Goal: Task Accomplishment & Management: Manage account settings

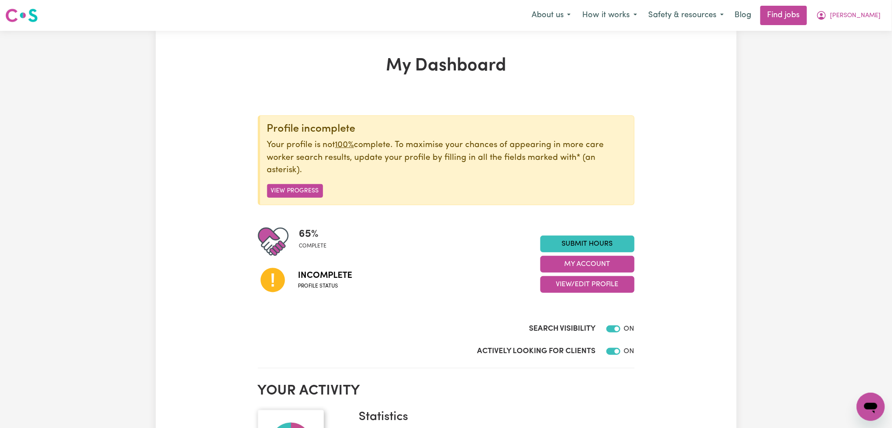
scroll to position [117, 0]
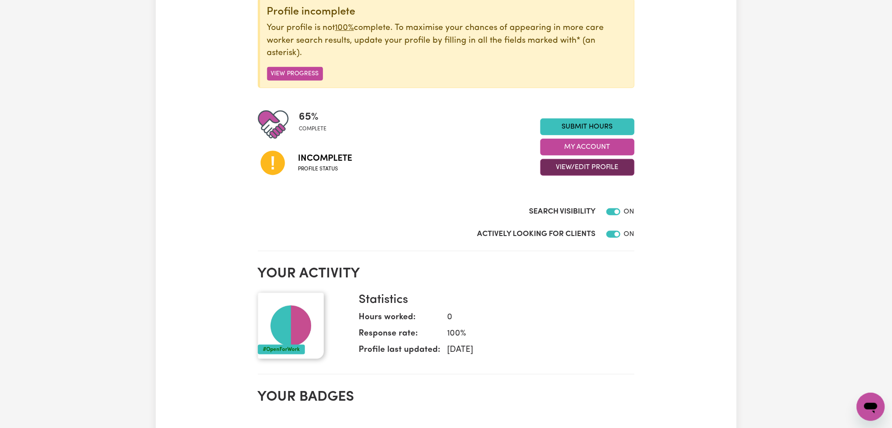
click at [576, 171] on button "View/Edit Profile" at bounding box center [588, 167] width 94 height 17
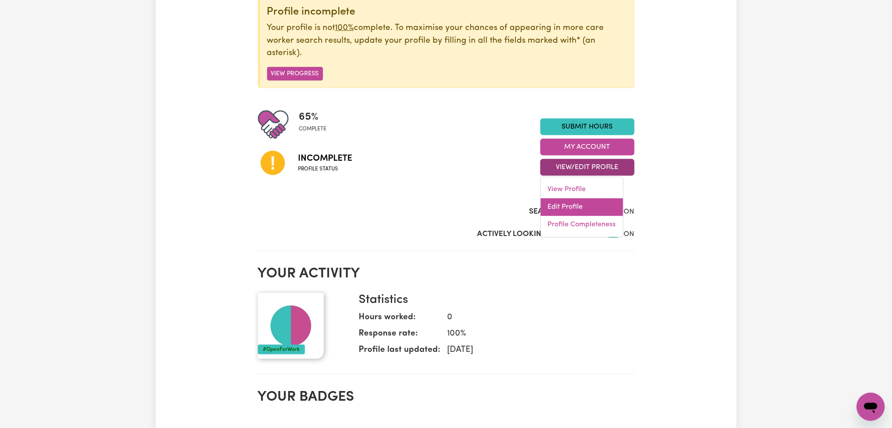
click at [571, 200] on link "Edit Profile" at bounding box center [582, 208] width 82 height 18
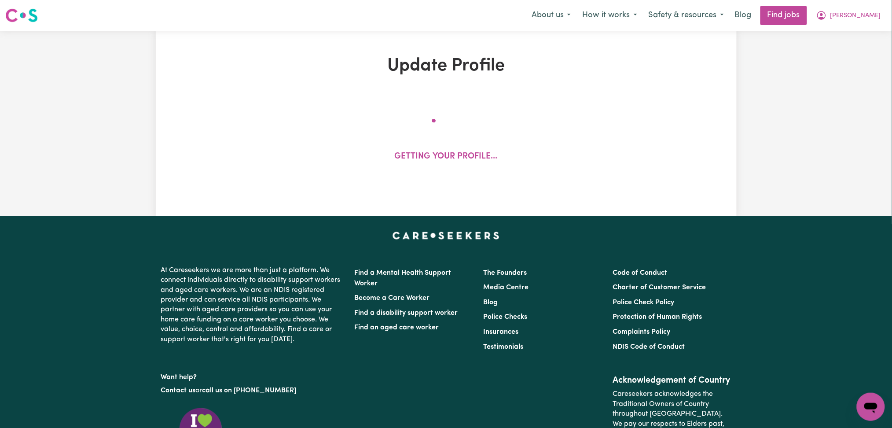
select select "[DEMOGRAPHIC_DATA]"
select select "[DEMOGRAPHIC_DATA] Work Visa"
select select "Studying a healthcare related degree or qualification"
select select "45"
select select "50"
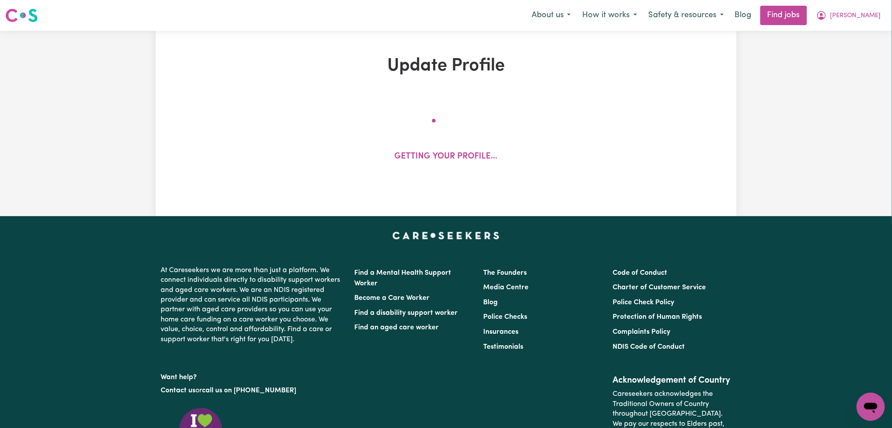
select select "52"
select select "55"
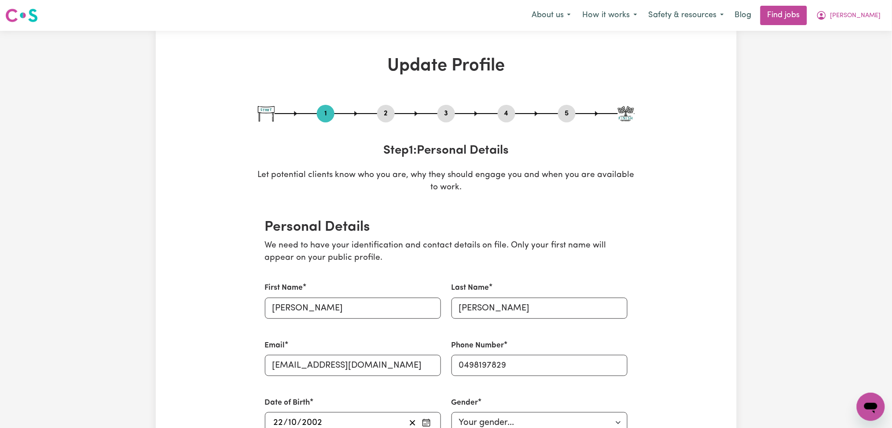
click at [383, 112] on button "2" at bounding box center [386, 113] width 18 height 11
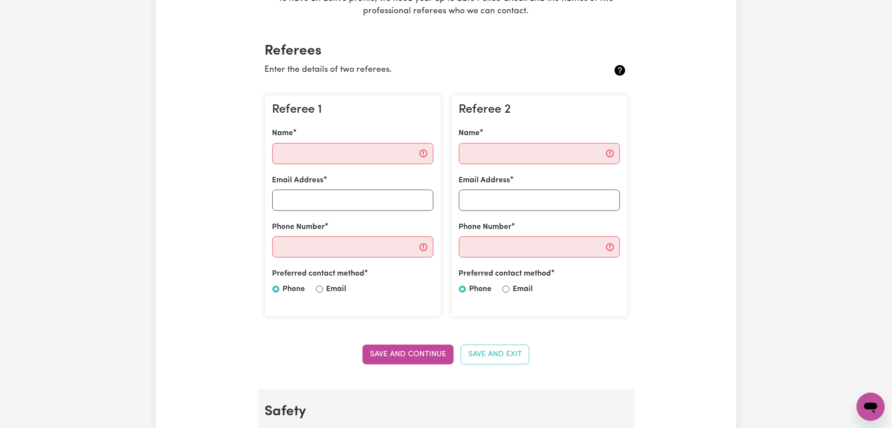
scroll to position [59, 0]
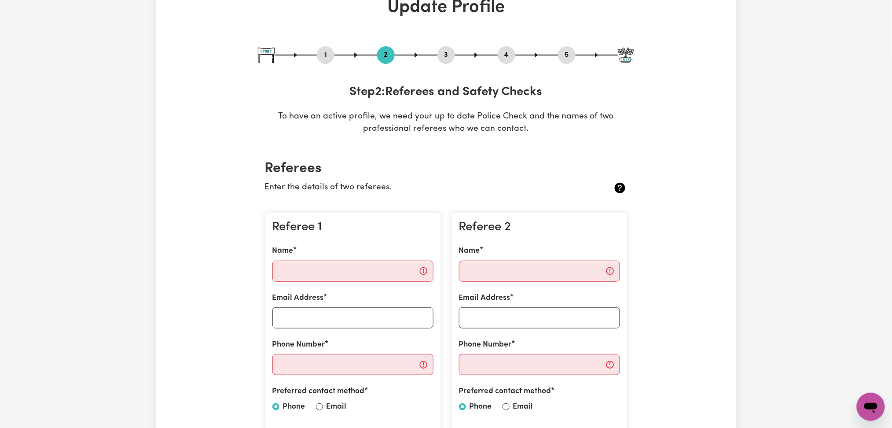
click at [567, 56] on button "5" at bounding box center [567, 54] width 18 height 11
select select "I am providing services privately on my own"
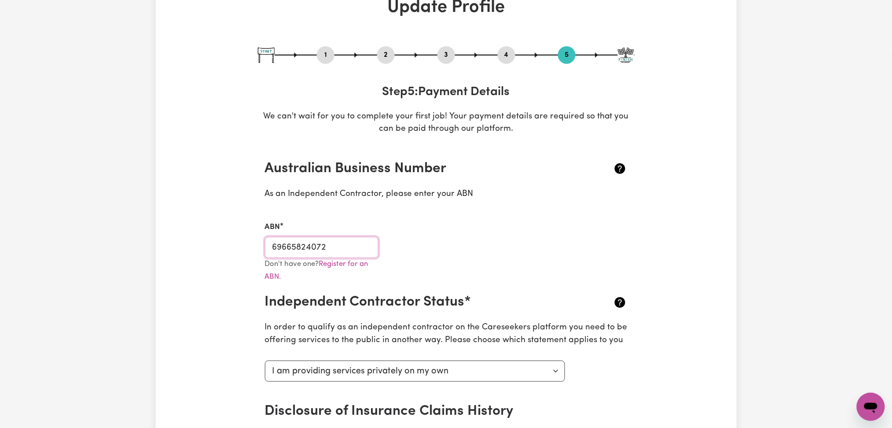
click at [340, 246] on input "69665824072" at bounding box center [322, 247] width 114 height 21
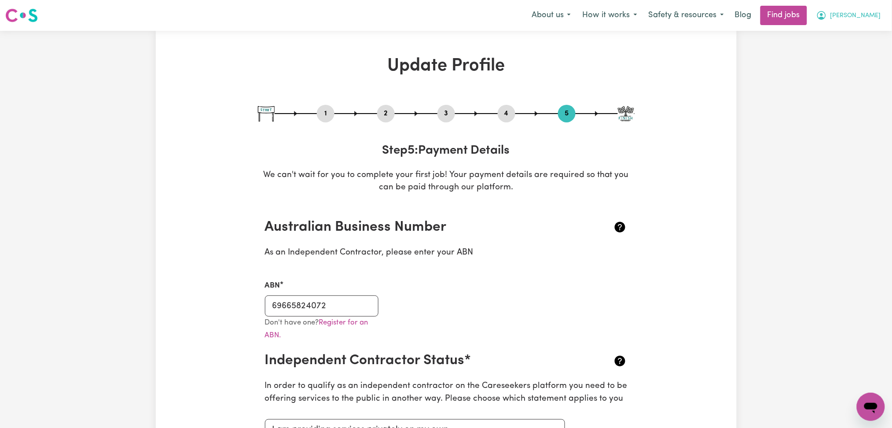
click at [855, 13] on button "[PERSON_NAME]" at bounding box center [849, 15] width 76 height 18
click at [837, 67] on link "Logout" at bounding box center [852, 67] width 70 height 17
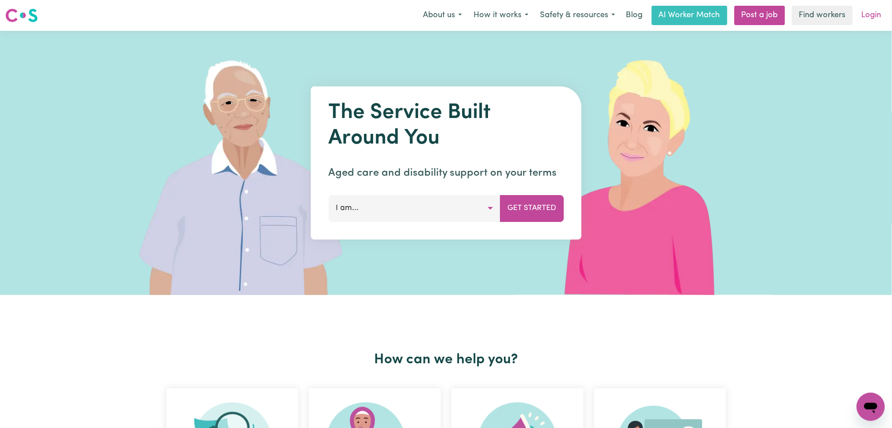
click at [876, 19] on link "Login" at bounding box center [872, 15] width 30 height 19
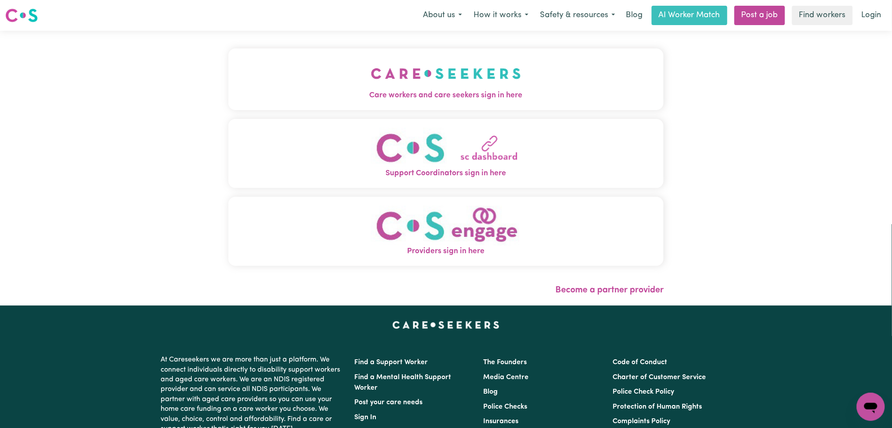
click at [395, 94] on span "Care workers and care seekers sign in here" at bounding box center [447, 95] width 436 height 11
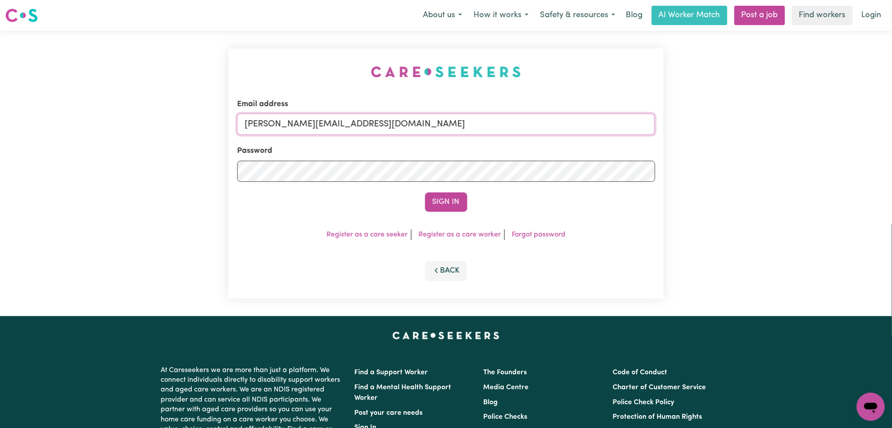
drag, startPoint x: 353, startPoint y: 127, endPoint x: 352, endPoint y: 134, distance: 6.6
click at [353, 127] on input "[PERSON_NAME][EMAIL_ADDRESS][DOMAIN_NAME]" at bounding box center [446, 124] width 418 height 21
drag, startPoint x: 290, startPoint y: 121, endPoint x: 511, endPoint y: 136, distance: 221.6
click at [513, 134] on input "Superuser~[EMAIL_ADDRESS][DOMAIN_NAME]" at bounding box center [446, 124] width 418 height 21
type input "Superuser~[EMAIL_ADDRESS][DOMAIN_NAME]"
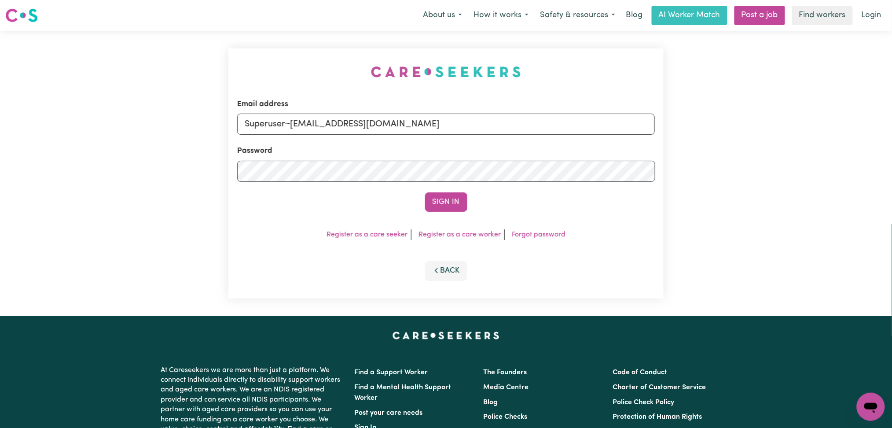
drag, startPoint x: 451, startPoint y: 199, endPoint x: 492, endPoint y: 203, distance: 41.5
click at [451, 200] on button "Sign In" at bounding box center [446, 201] width 42 height 19
